Goal: Find specific page/section: Find specific page/section

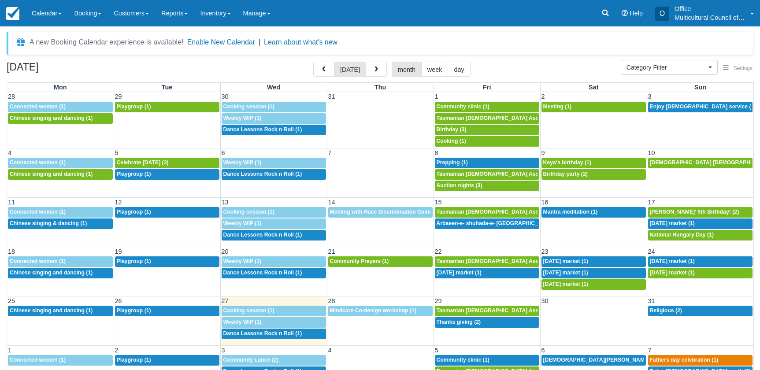
select select
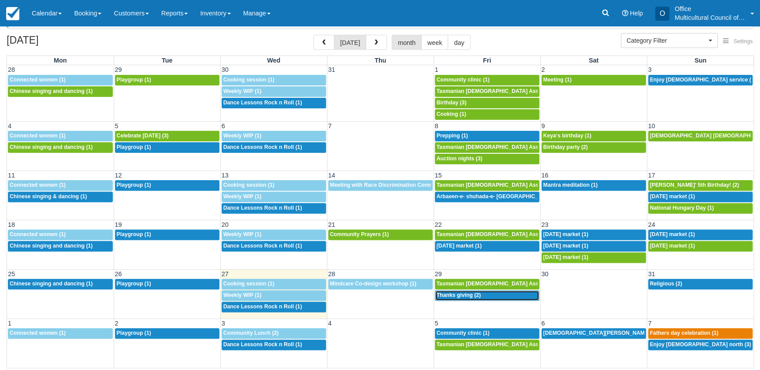
click at [442, 298] on div "4p Thanks giving (2)" at bounding box center [487, 295] width 101 height 7
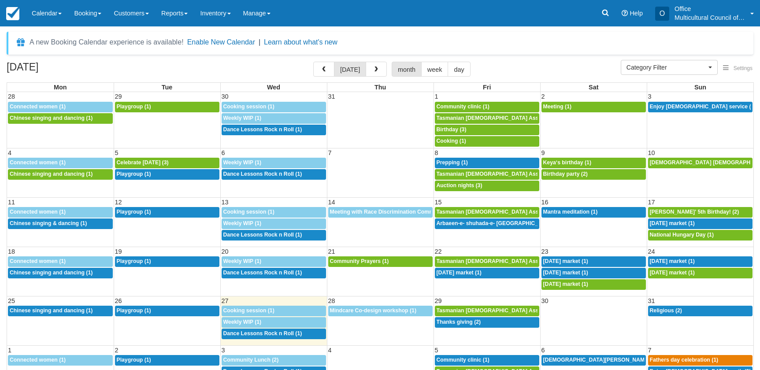
select select
click at [678, 311] on div "8a Religious (2)" at bounding box center [700, 311] width 101 height 7
select select
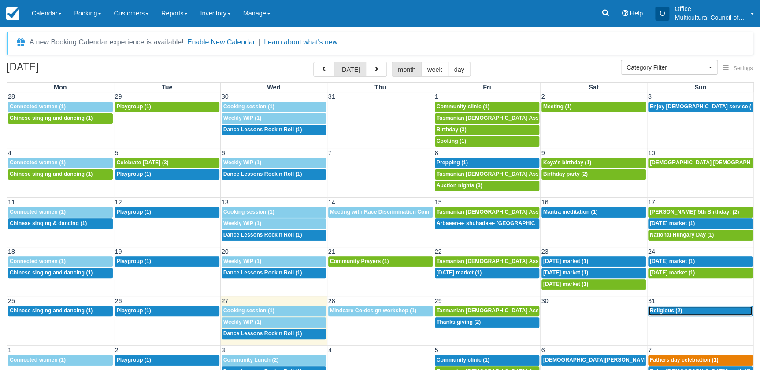
click at [665, 308] on span "Religious (2)" at bounding box center [666, 311] width 32 height 6
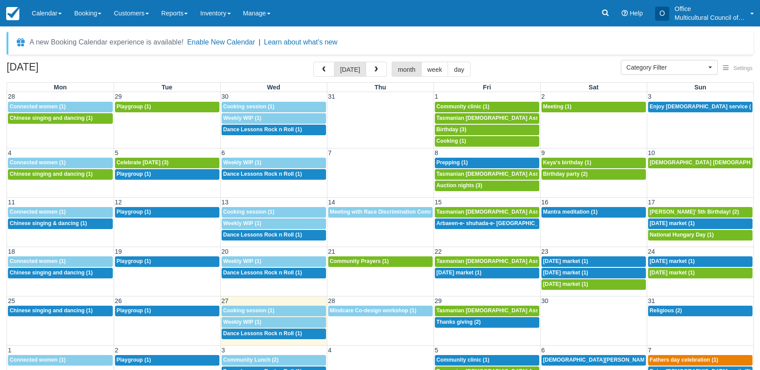
select select
click at [444, 325] on div "4p Thanks giving (2)" at bounding box center [487, 322] width 101 height 7
select select
click at [669, 314] on link "8a Religious (2)" at bounding box center [700, 311] width 105 height 11
